Goal: Information Seeking & Learning: Compare options

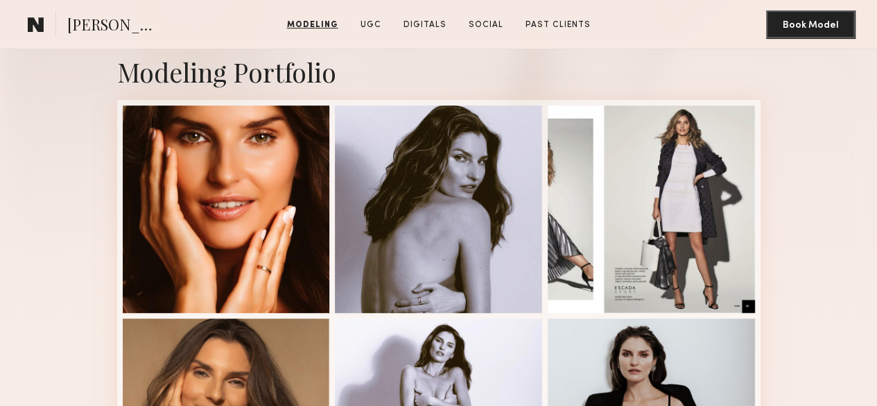
scroll to position [208, 0]
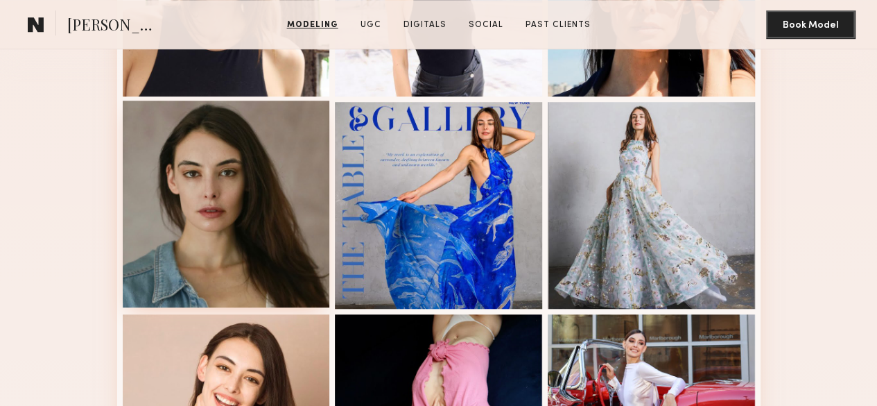
scroll to position [347, 0]
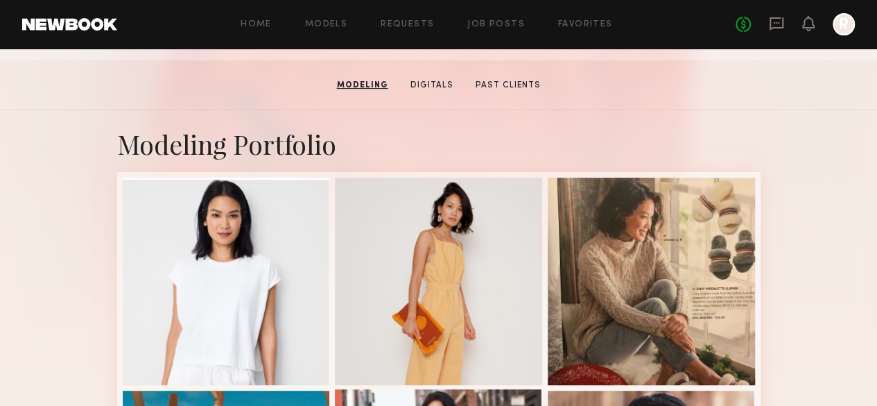
scroll to position [139, 0]
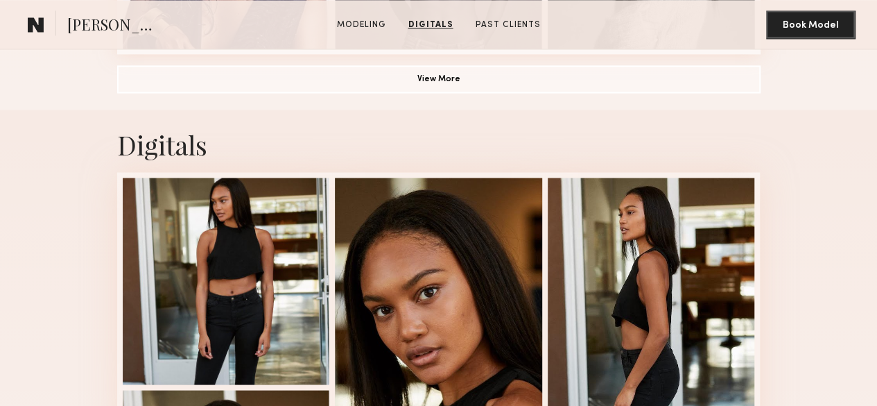
scroll to position [901, 0]
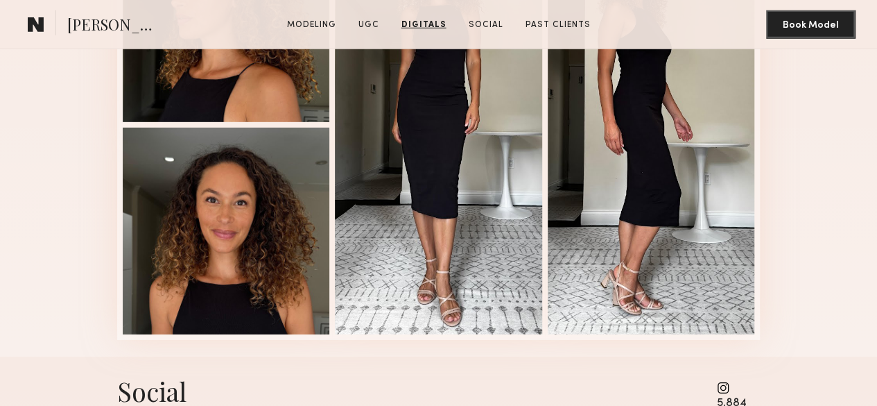
scroll to position [2080, 0]
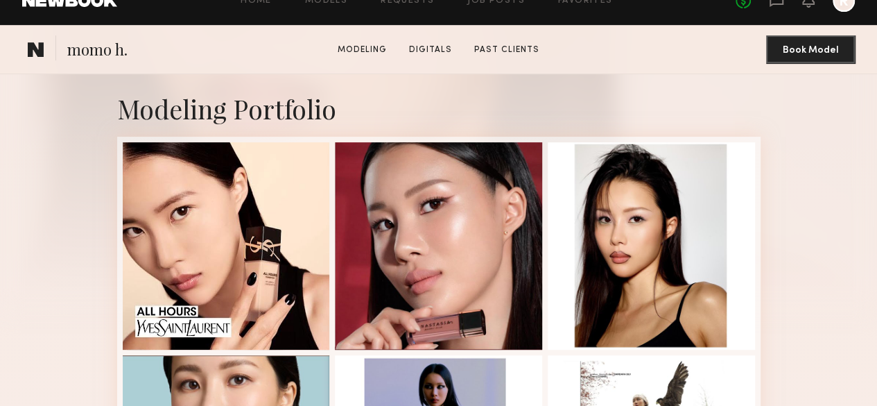
scroll to position [347, 0]
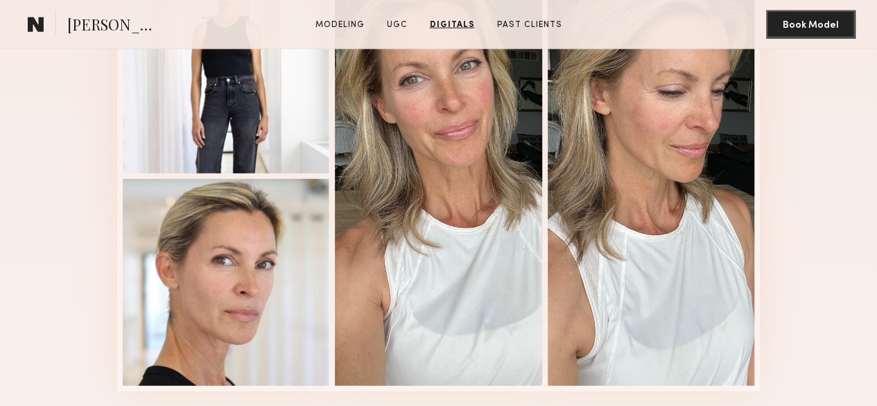
scroll to position [1733, 0]
